Goal: Navigation & Orientation: Find specific page/section

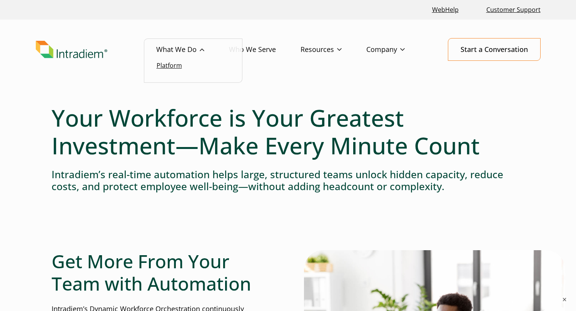
click at [175, 69] on link "Platform" at bounding box center [169, 65] width 25 height 8
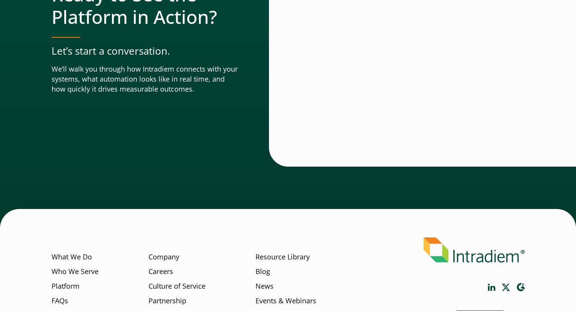
scroll to position [2738, 0]
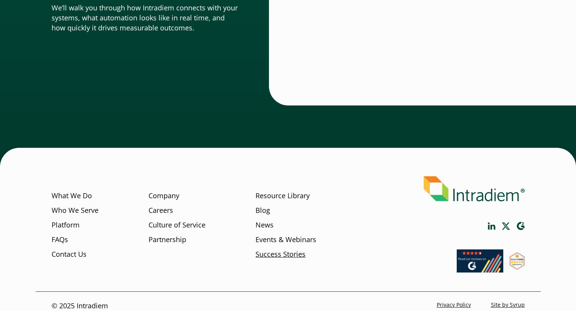
click at [266, 249] on link "Success Stories" at bounding box center [281, 254] width 50 height 10
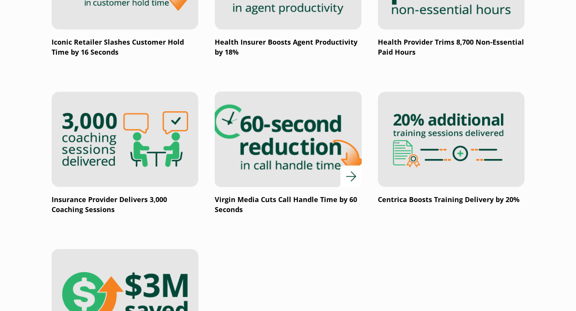
scroll to position [1094, 0]
